Goal: Information Seeking & Learning: Learn about a topic

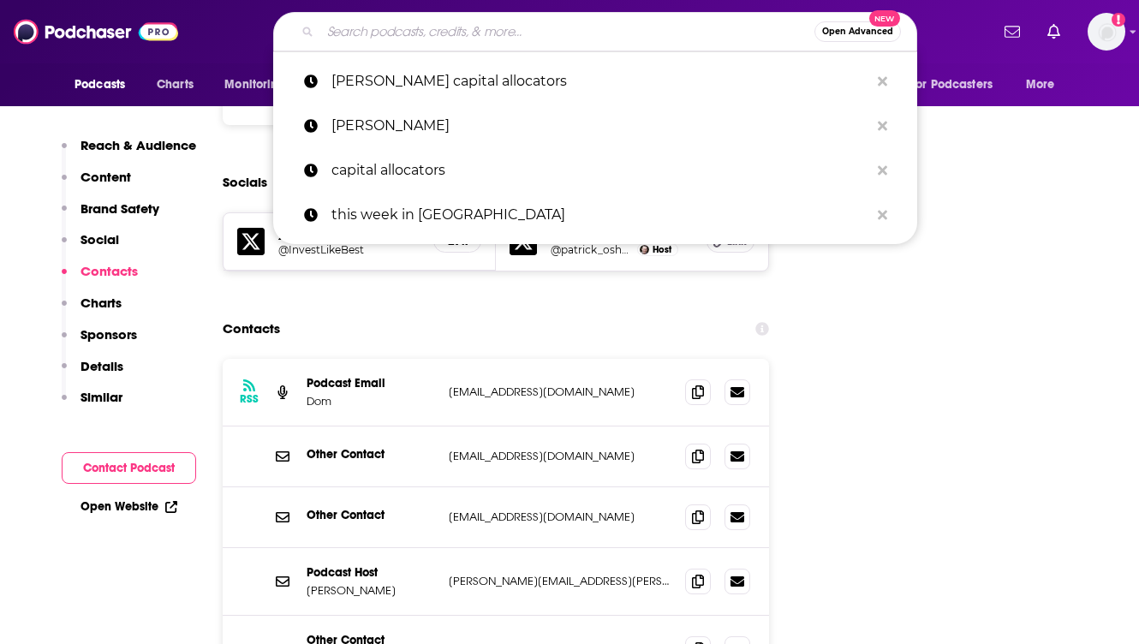
click at [442, 33] on input "Search podcasts, credits, & more..." at bounding box center [567, 31] width 494 height 27
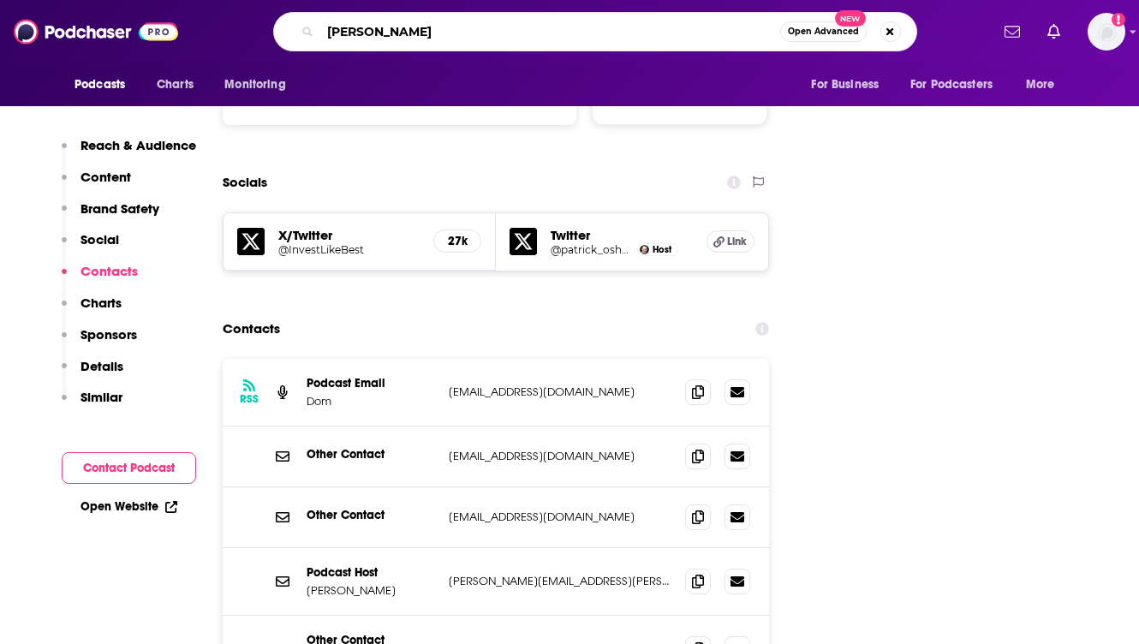
type input "[PERSON_NAME] show"
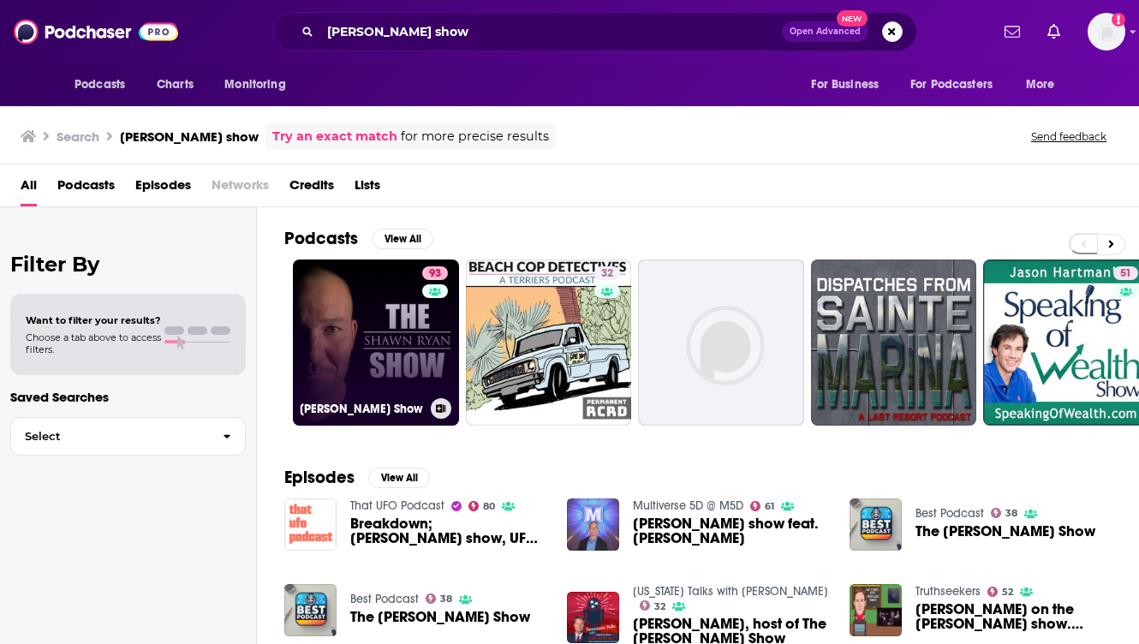
click at [385, 313] on link "93 [PERSON_NAME] Show" at bounding box center [376, 342] width 166 height 166
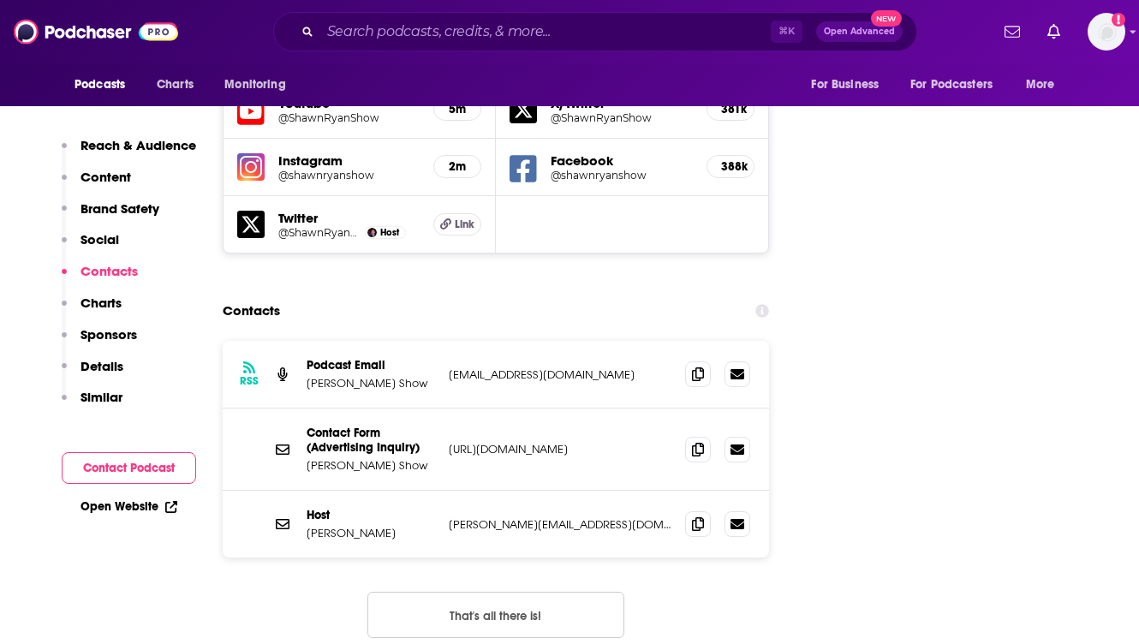
scroll to position [2021, 0]
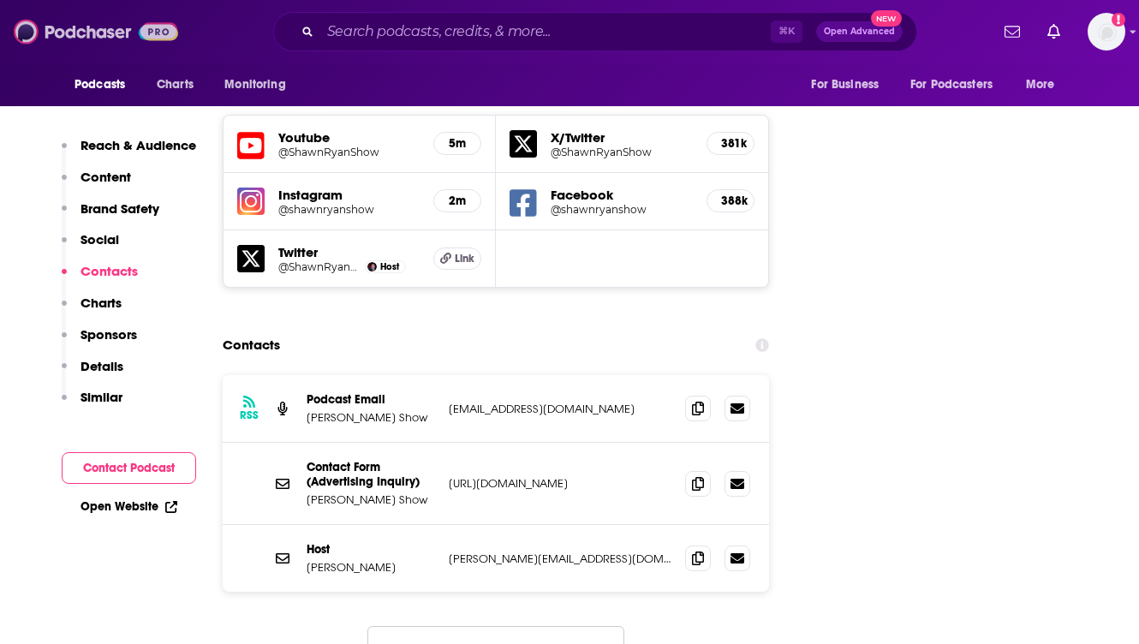
click at [92, 33] on img at bounding box center [96, 31] width 164 height 33
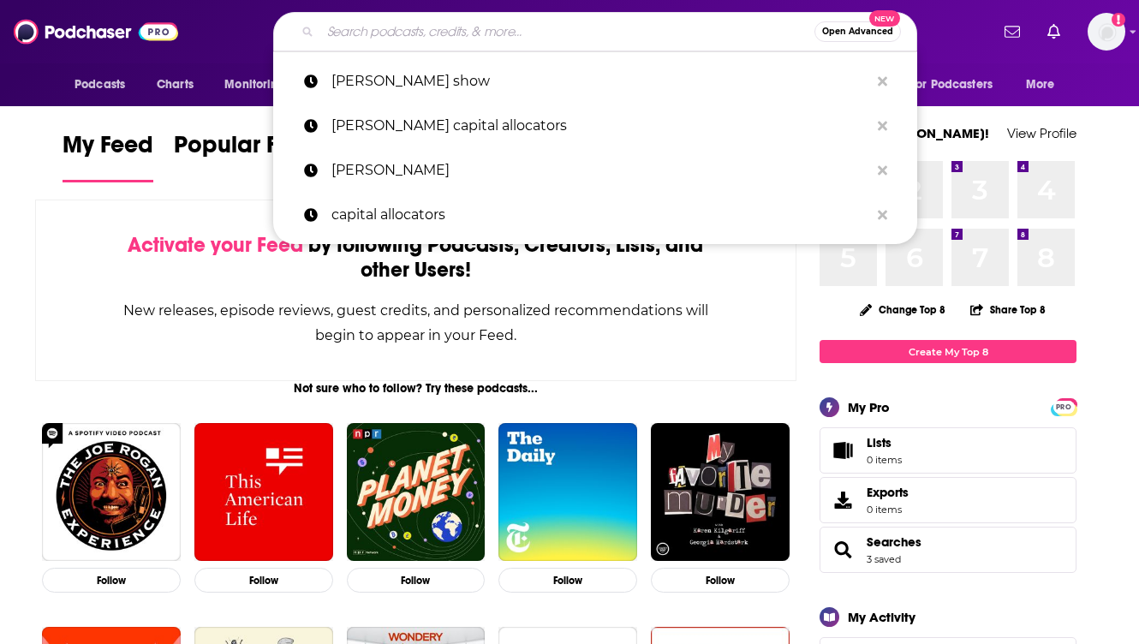
click at [397, 38] on input "Search podcasts, credits, & more..." at bounding box center [567, 31] width 494 height 27
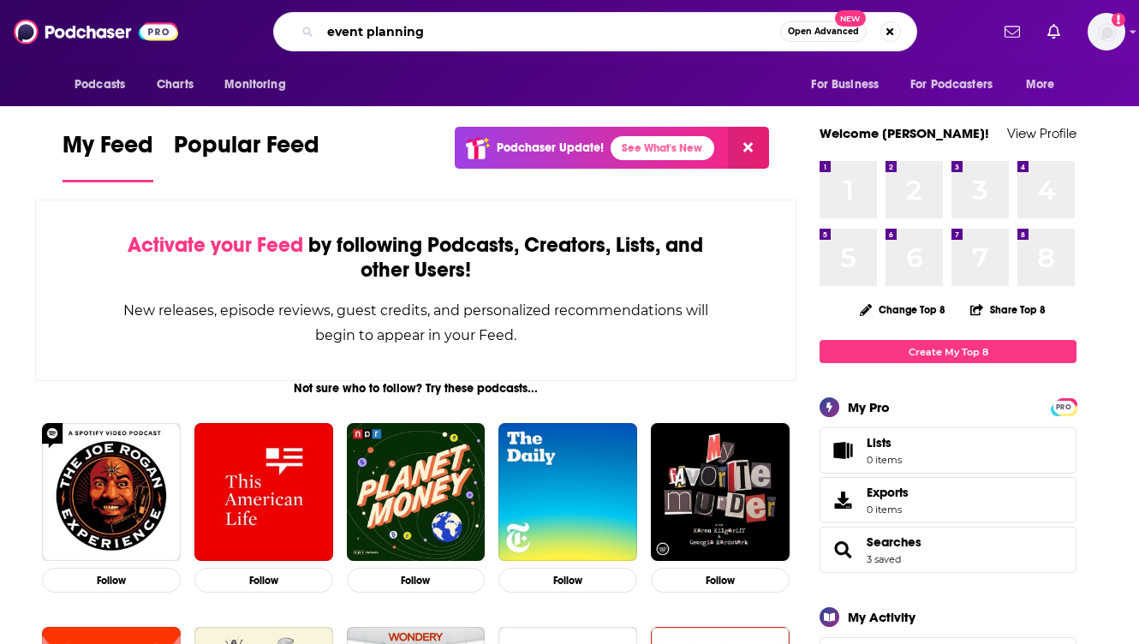
type input "event planning"
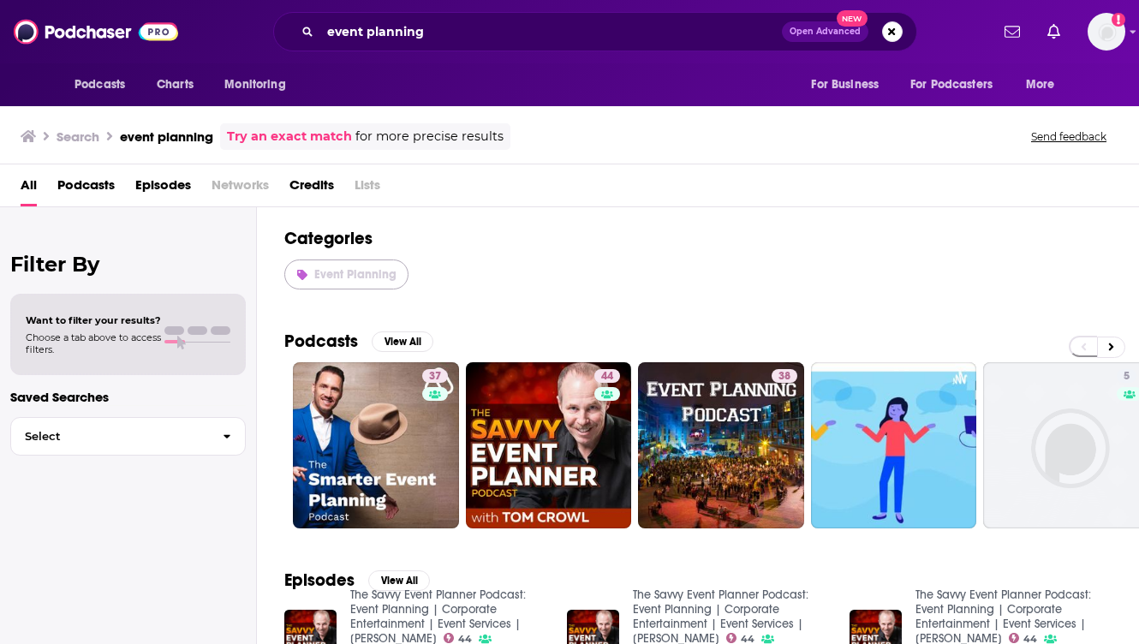
click at [361, 272] on span "Event Planning" at bounding box center [355, 274] width 82 height 15
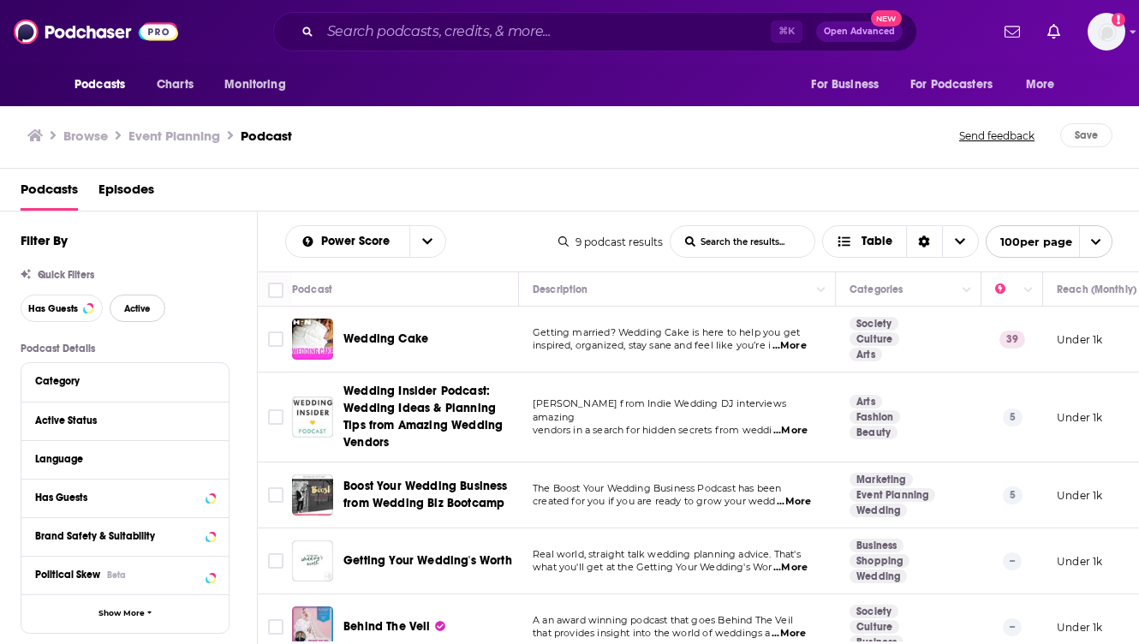
click at [134, 308] on span "Active" at bounding box center [137, 308] width 27 height 9
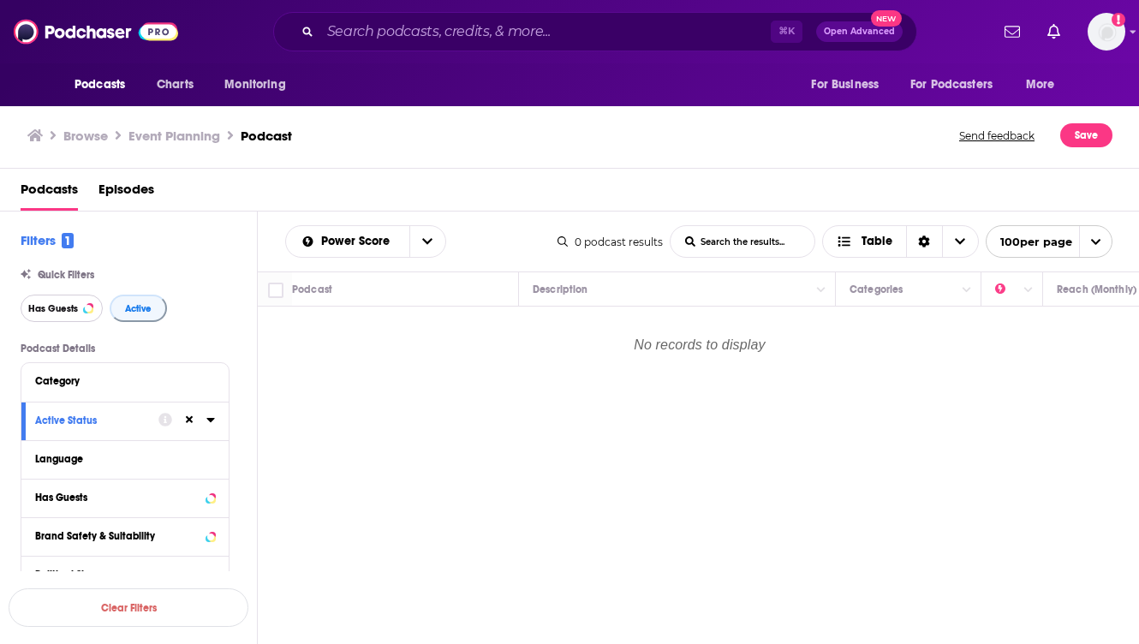
click at [61, 307] on span "Has Guests" at bounding box center [53, 308] width 50 height 9
click at [527, 194] on div "Podcasts Episodes" at bounding box center [574, 193] width 1106 height 35
click at [423, 243] on icon "open menu" at bounding box center [427, 242] width 10 height 12
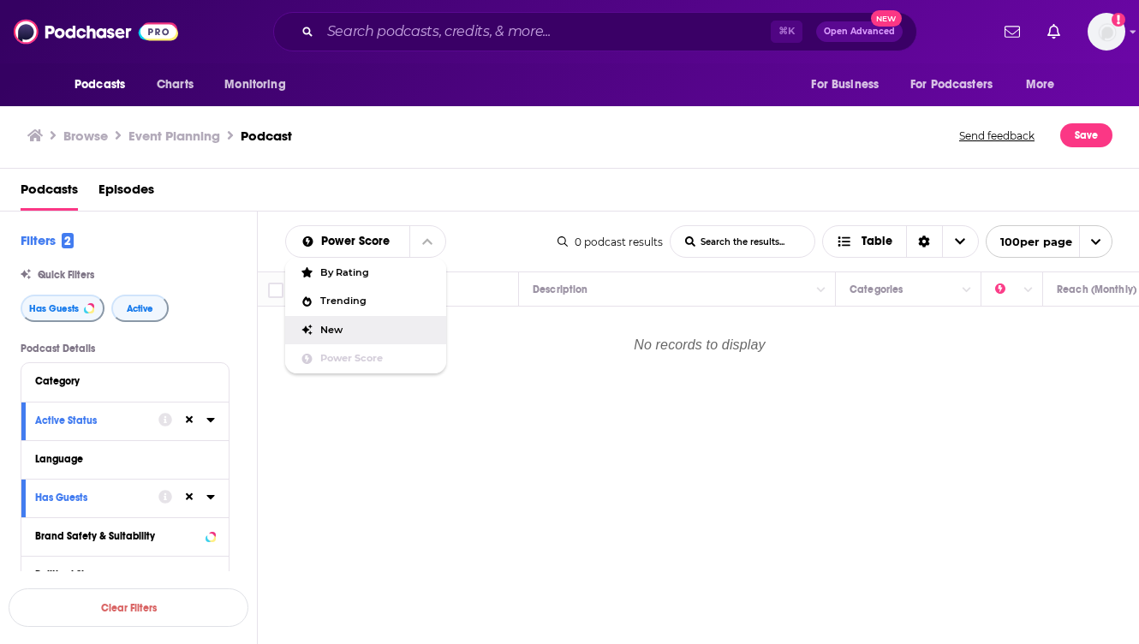
click at [343, 326] on span "New" at bounding box center [376, 329] width 112 height 9
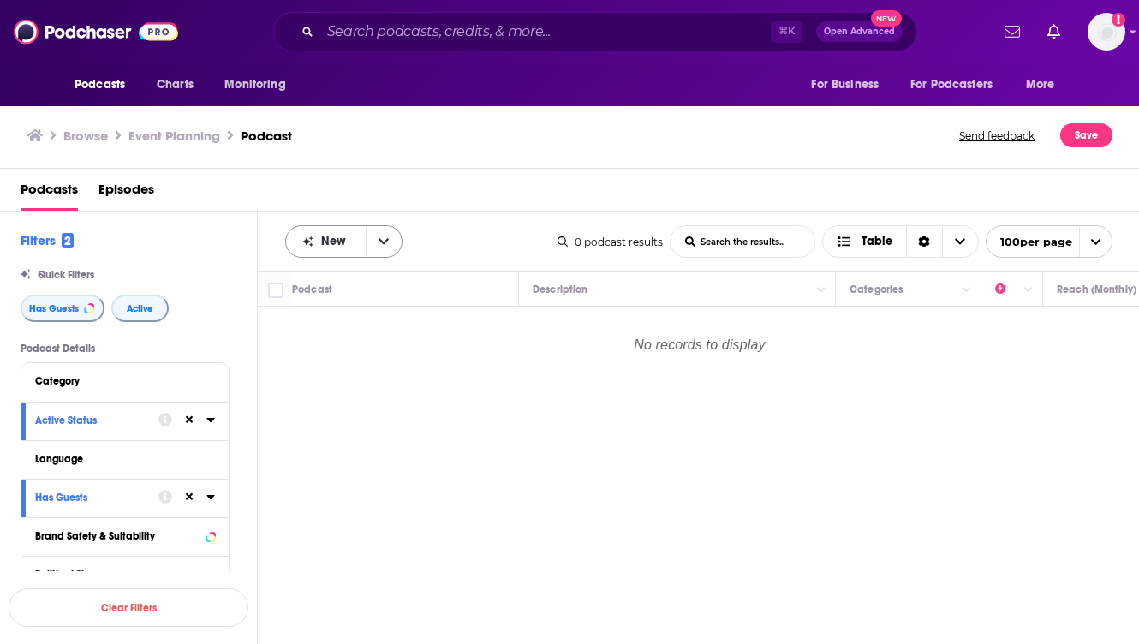
click at [384, 241] on icon "open menu" at bounding box center [384, 242] width 10 height 12
click at [98, 31] on img at bounding box center [96, 31] width 164 height 33
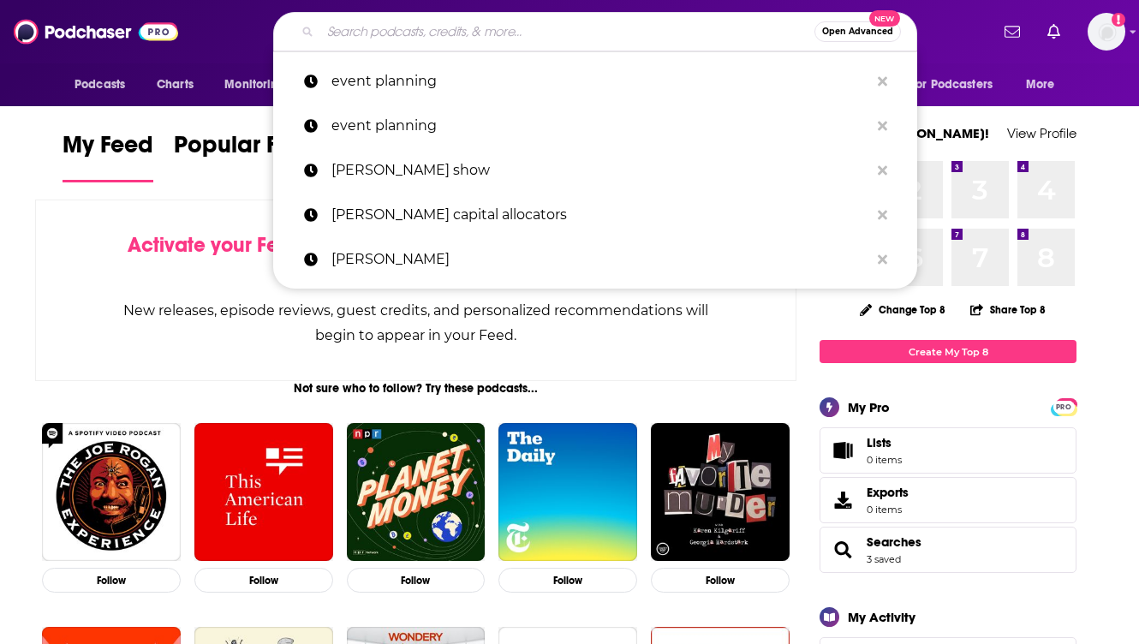
click at [419, 26] on input "Search podcasts, credits, & more..." at bounding box center [567, 31] width 494 height 27
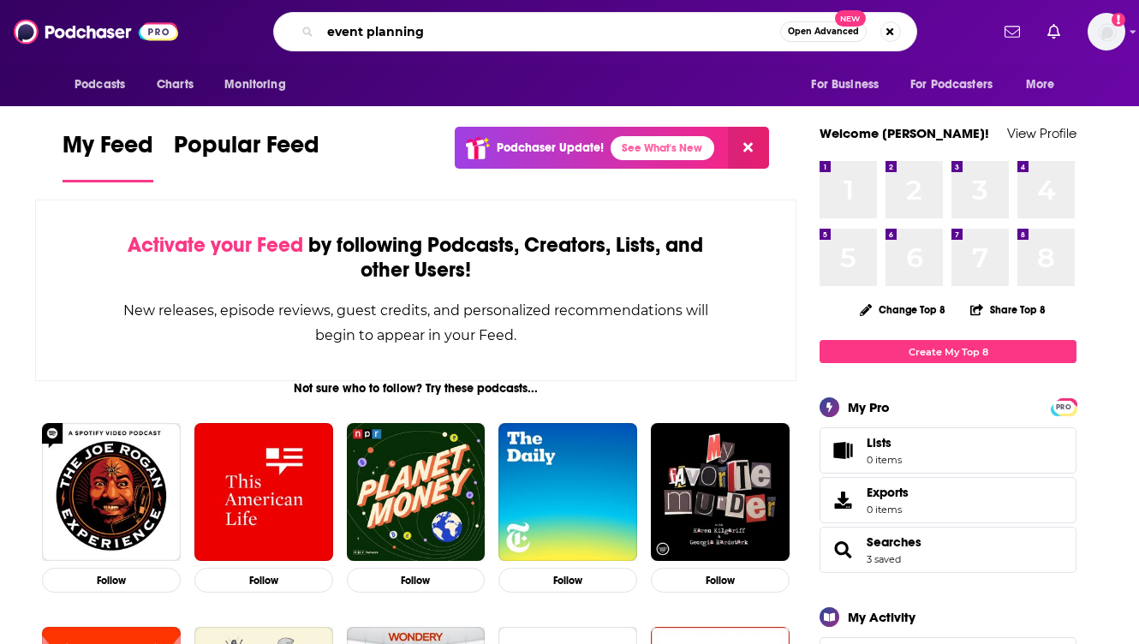
type input "event planning"
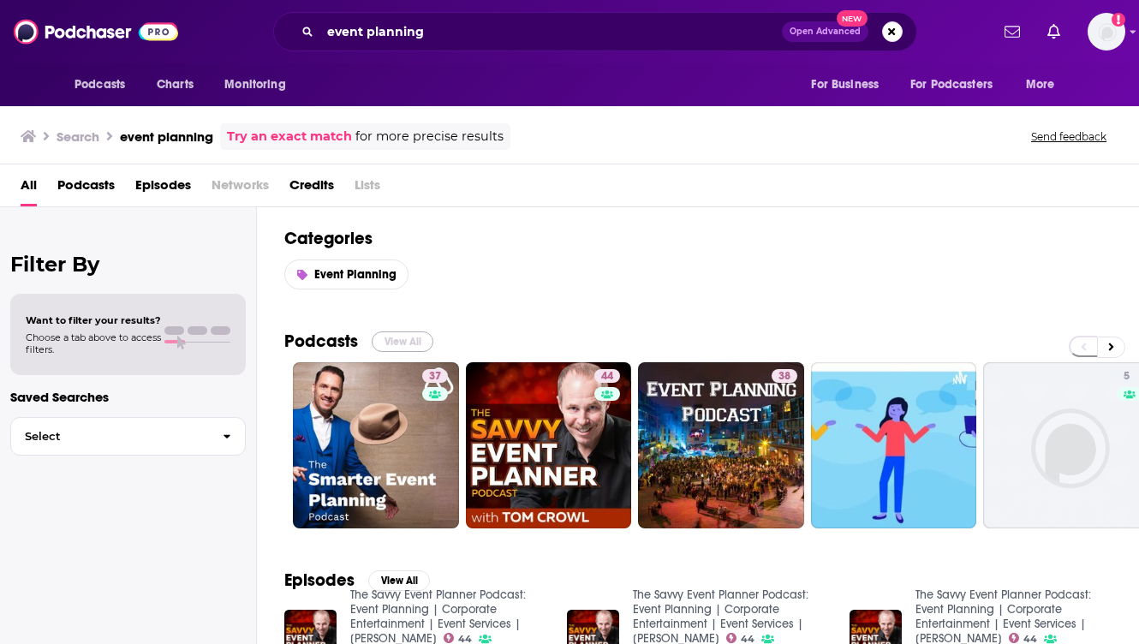
click at [398, 346] on button "View All" at bounding box center [403, 341] width 62 height 21
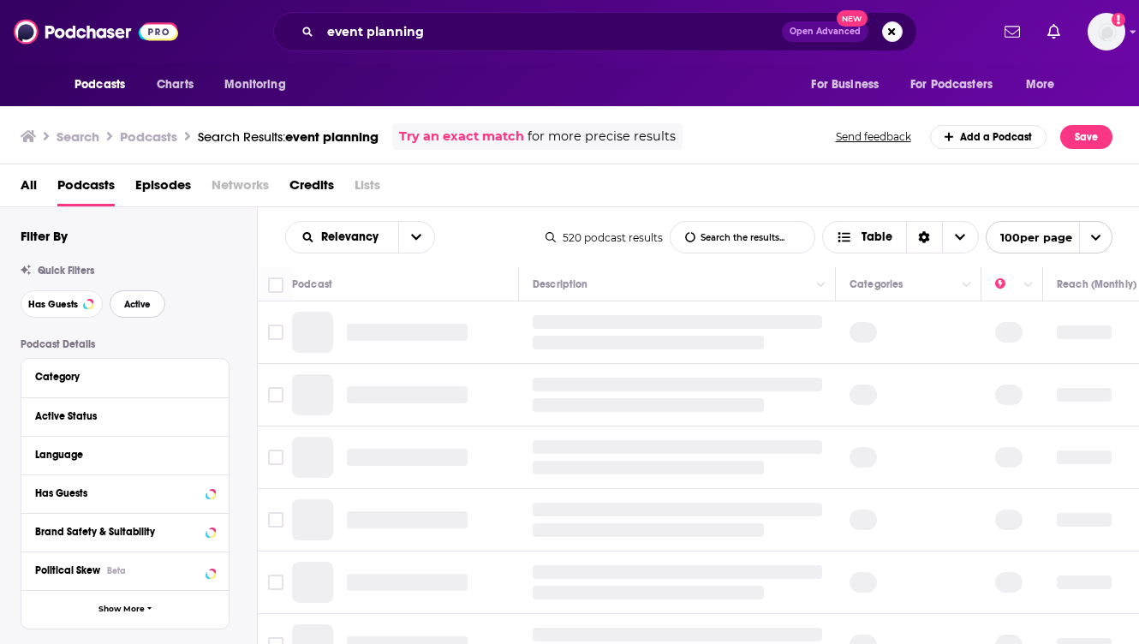
click at [134, 307] on span "Active" at bounding box center [137, 304] width 27 height 9
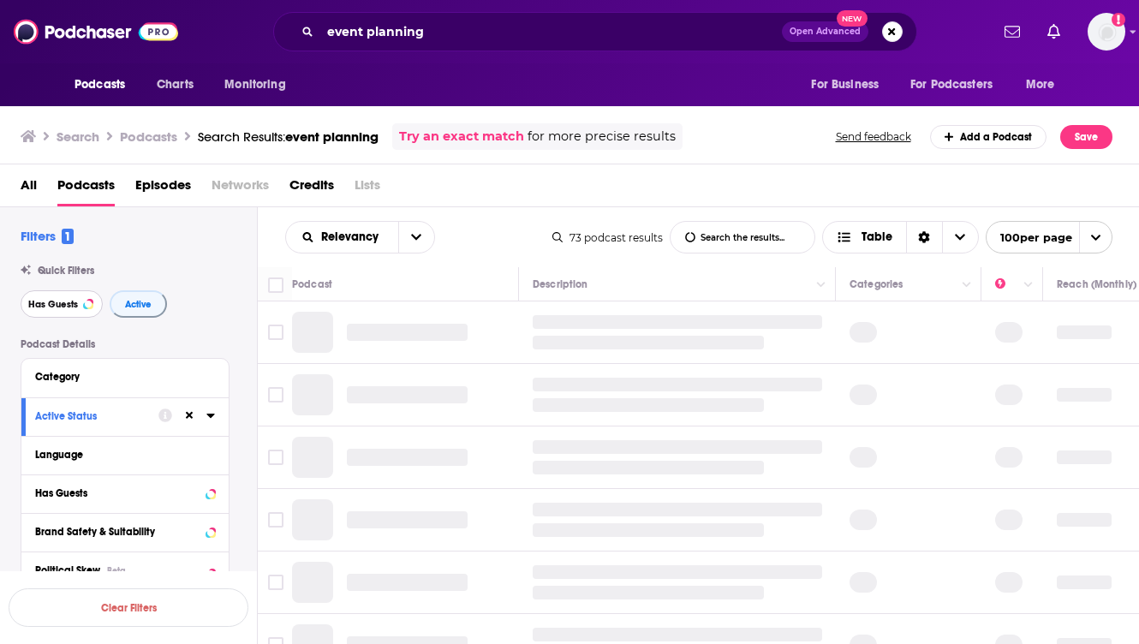
click at [65, 312] on button "Has Guests" at bounding box center [62, 303] width 82 height 27
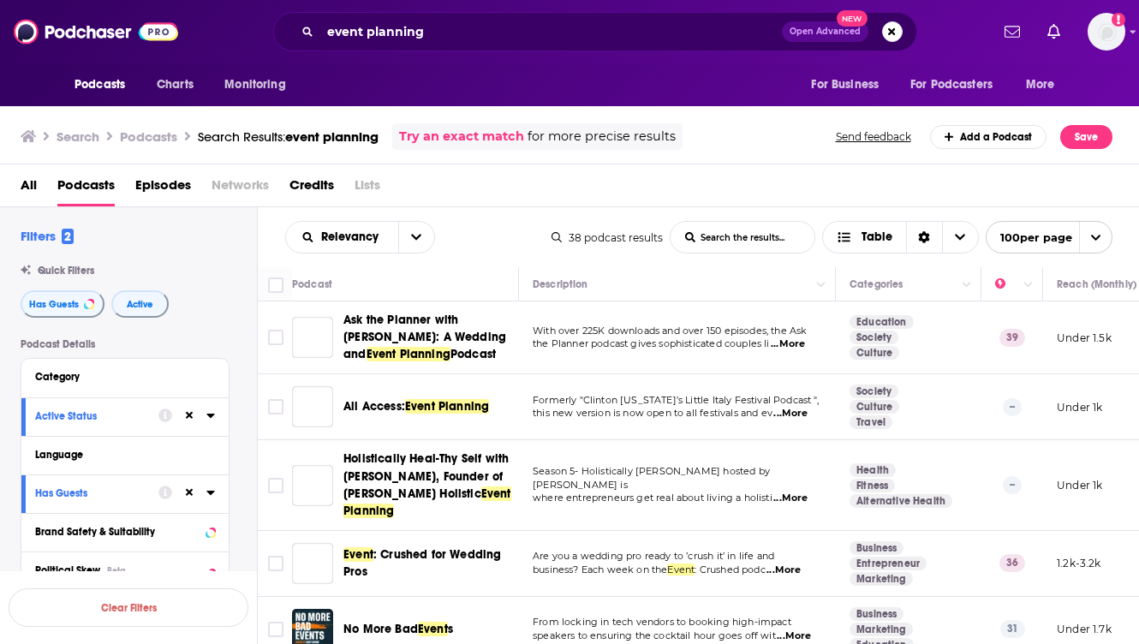
click at [486, 228] on div "Relevancy List Search Input Search the results... Table" at bounding box center [418, 237] width 266 height 33
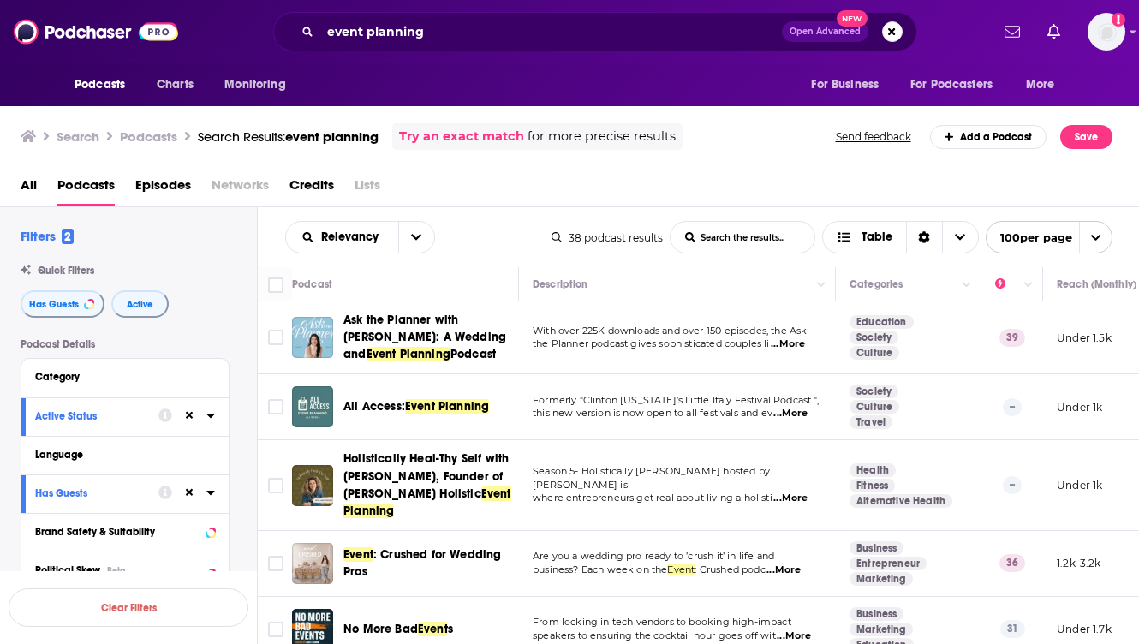
click at [517, 319] on div "Ask the Planner with [PERSON_NAME]: A Wedding and Event Planning Podcast" at bounding box center [432, 337] width 178 height 51
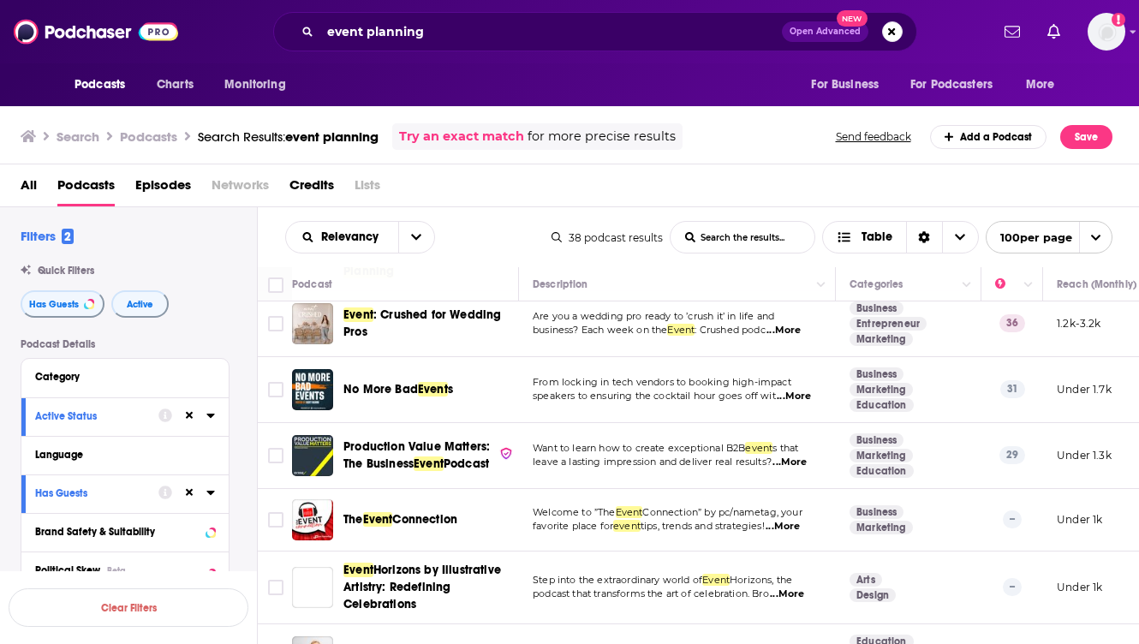
scroll to position [274, 0]
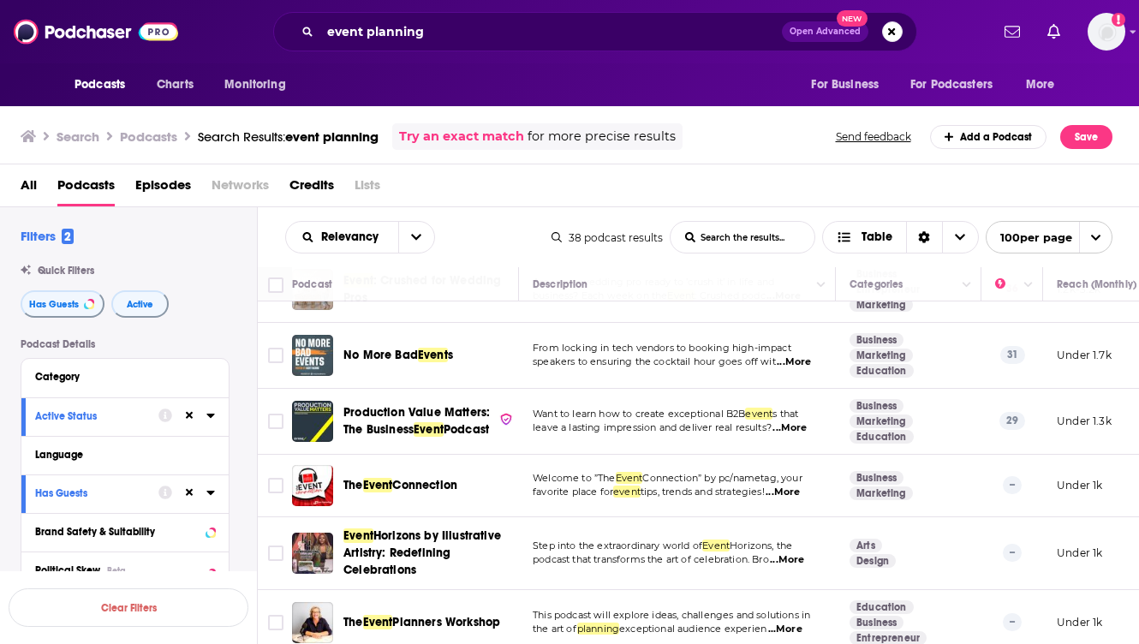
click at [308, 338] on img "No More Bad Events" at bounding box center [312, 355] width 41 height 41
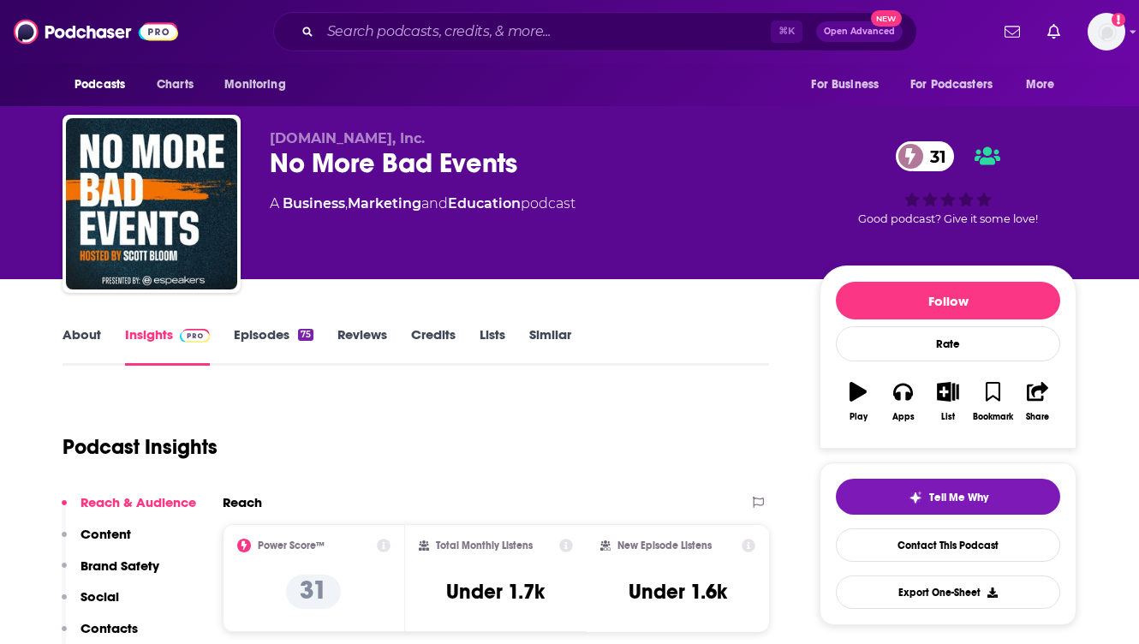
click at [414, 417] on div "Podcast Insights" at bounding box center [409, 436] width 693 height 87
click at [277, 343] on link "Episodes 75" at bounding box center [274, 345] width 80 height 39
